Goal: Navigation & Orientation: Find specific page/section

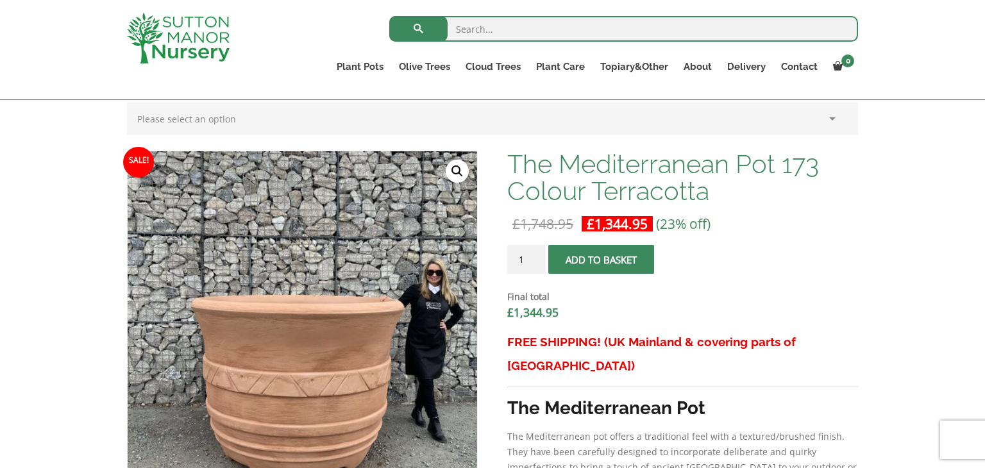
scroll to position [385, 0]
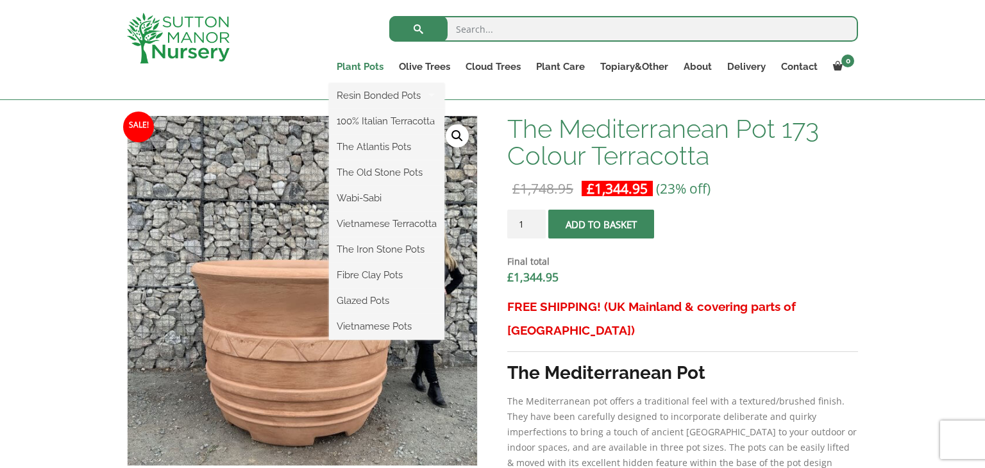
click at [373, 67] on link "Plant Pots" at bounding box center [360, 67] width 62 height 18
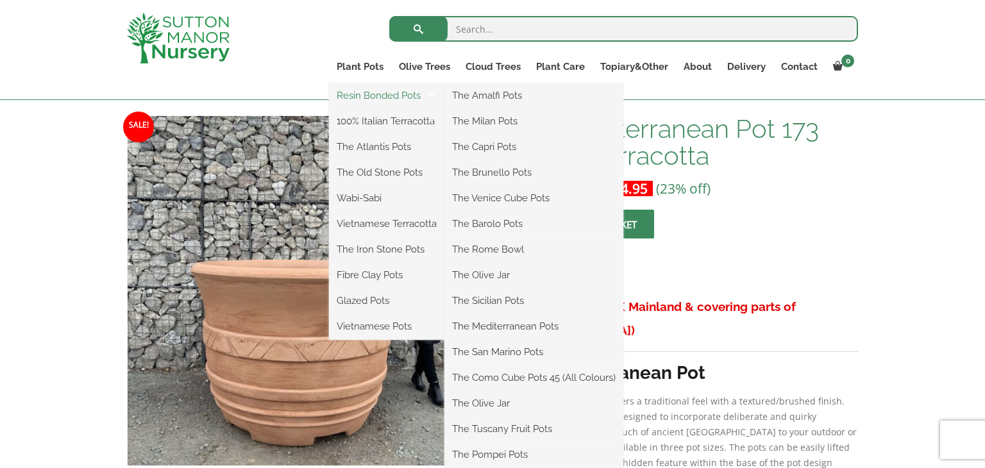
click at [378, 96] on link "Resin Bonded Pots" at bounding box center [386, 95] width 115 height 19
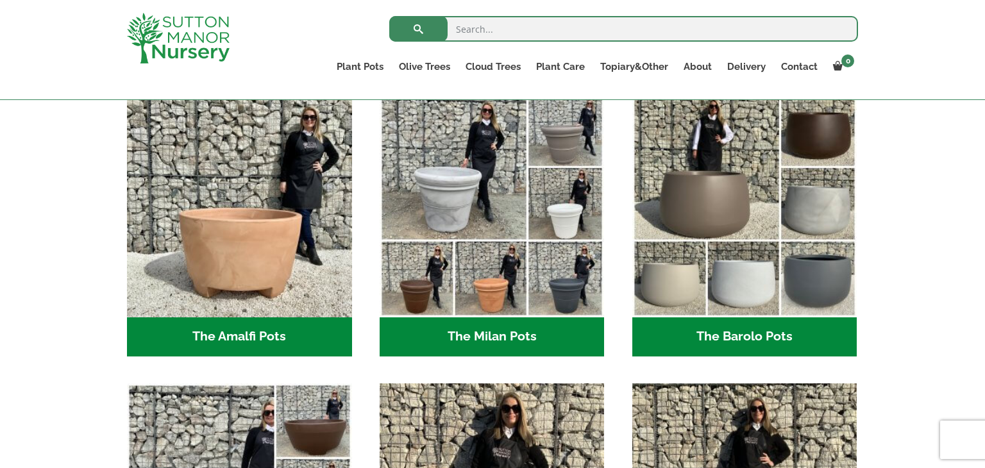
scroll to position [385, 0]
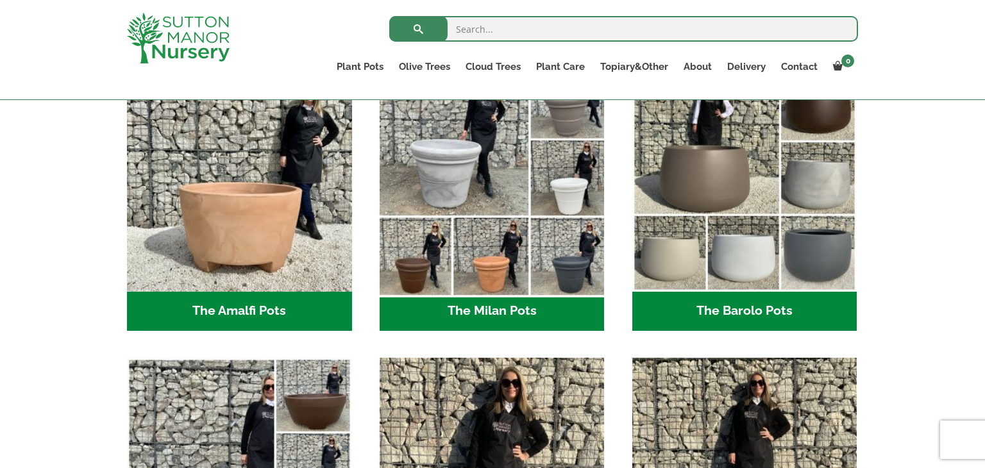
click at [496, 237] on img "Visit product category The Milan Pots" at bounding box center [492, 179] width 236 height 236
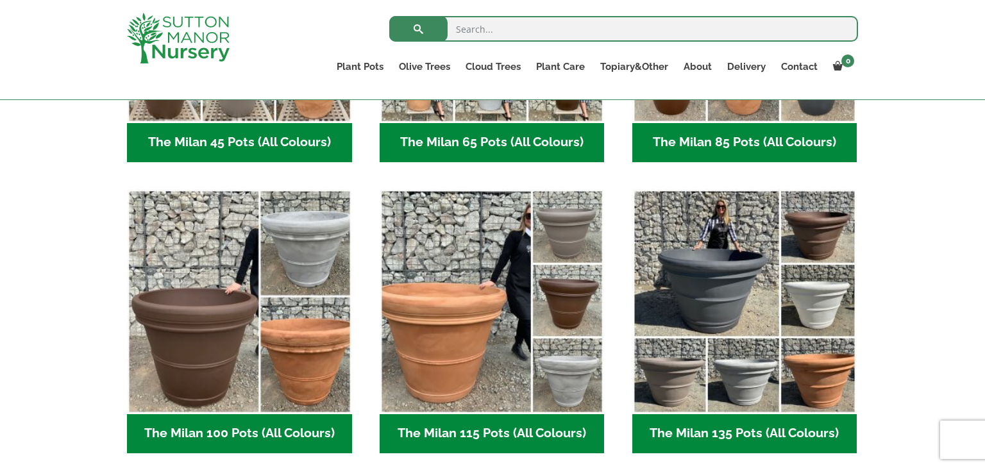
scroll to position [513, 0]
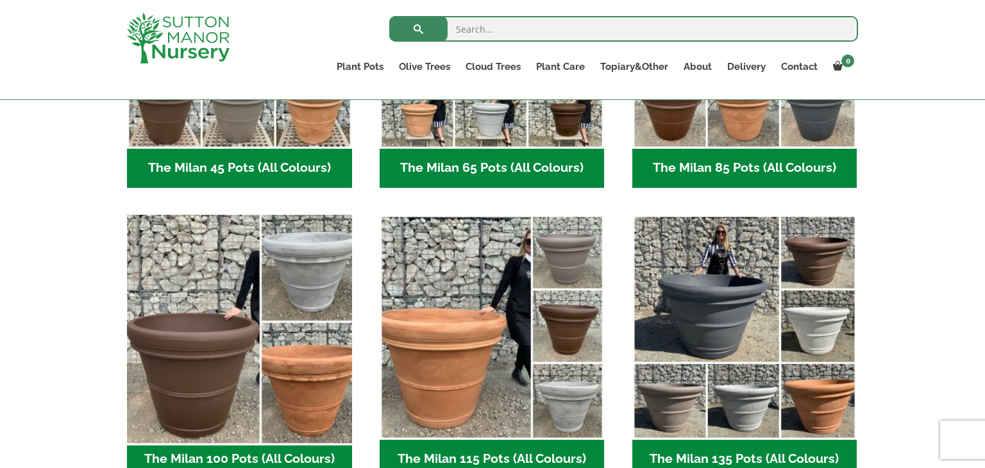
click at [335, 323] on img "Visit product category The Milan 100 Pots (All Colours)" at bounding box center [239, 327] width 236 height 236
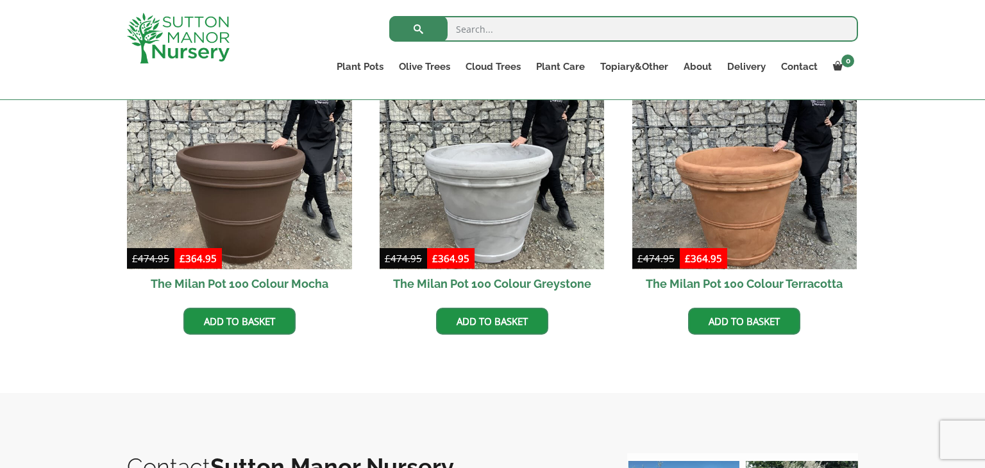
scroll to position [718, 0]
